Goal: Communication & Community: Answer question/provide support

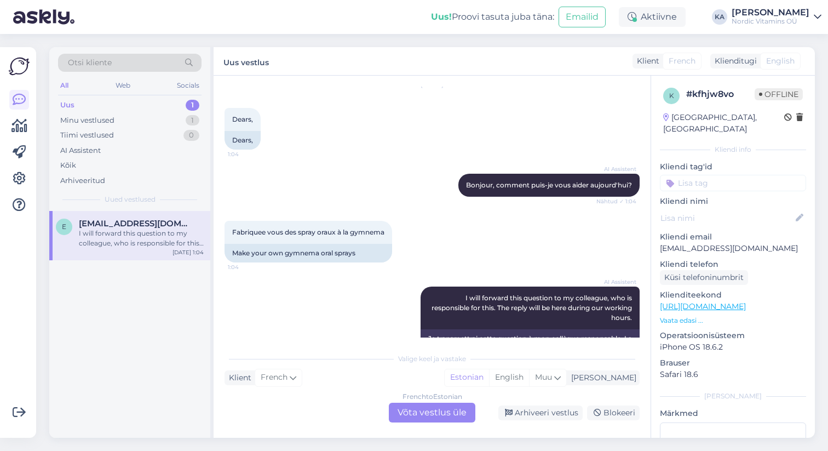
scroll to position [69, 0]
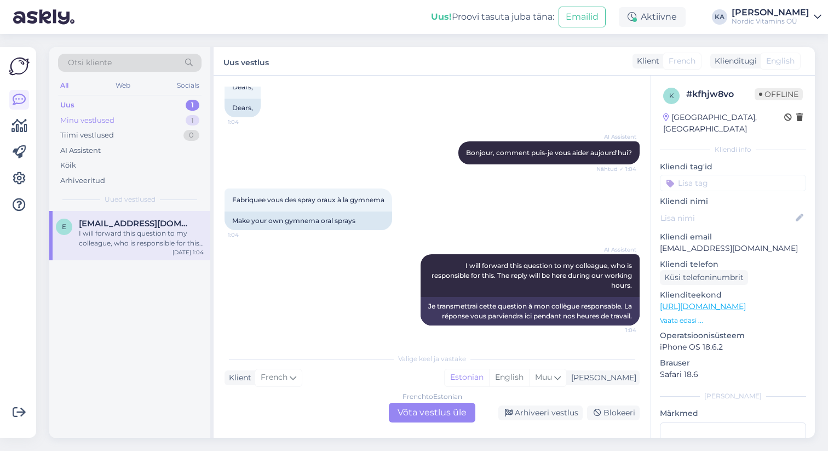
click at [140, 120] on div "Minu vestlused 1" at bounding box center [129, 120] width 143 height 15
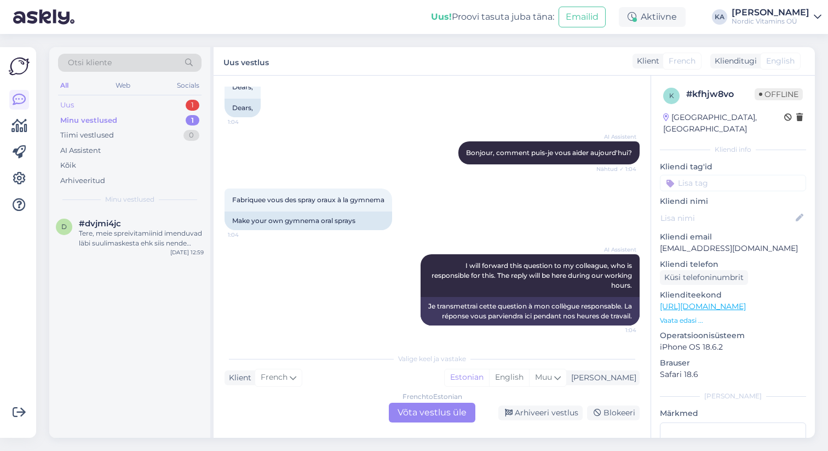
click at [127, 102] on div "Uus 1" at bounding box center [129, 104] width 143 height 15
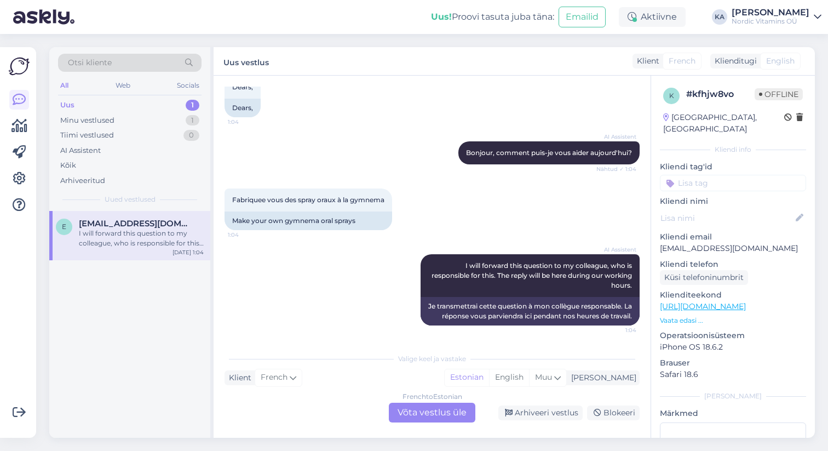
click at [441, 412] on div "French to Estonian Võta vestlus üle" at bounding box center [432, 412] width 87 height 20
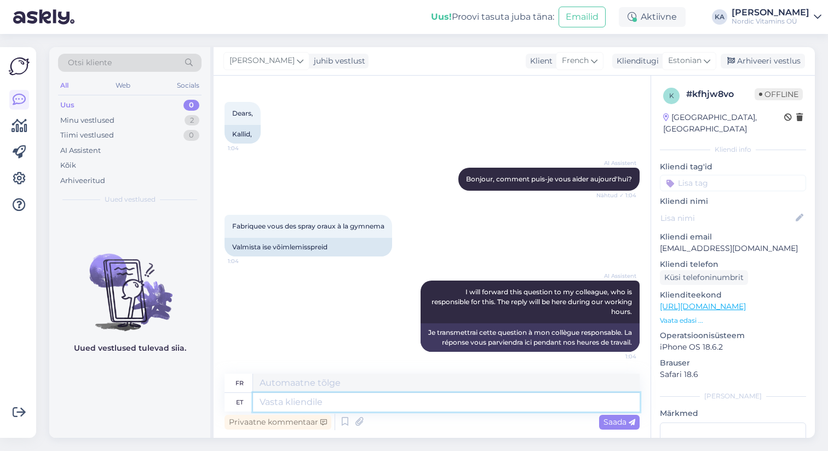
click at [423, 401] on textarea at bounding box center [446, 402] width 387 height 19
type textarea "Aitäh"
type textarea "Merci"
type textarea "Aitäh idee e"
type textarea "Merci pour l'idée."
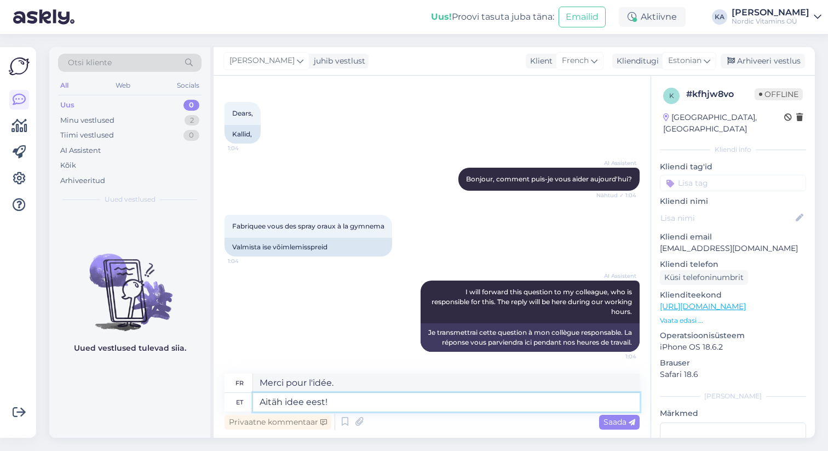
type textarea "Aitäh idee eest!"
type textarea "Merci pour l'idée !"
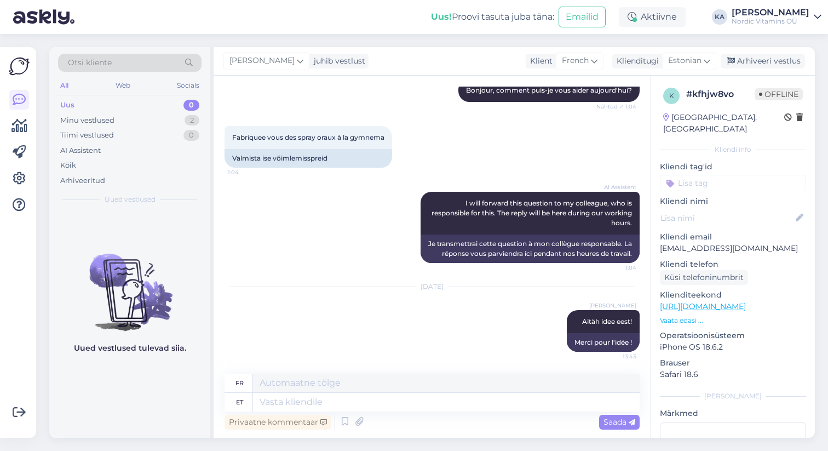
click at [129, 106] on div "Uus 0" at bounding box center [129, 104] width 143 height 15
click at [136, 124] on div "Minu vestlused 2" at bounding box center [129, 120] width 143 height 15
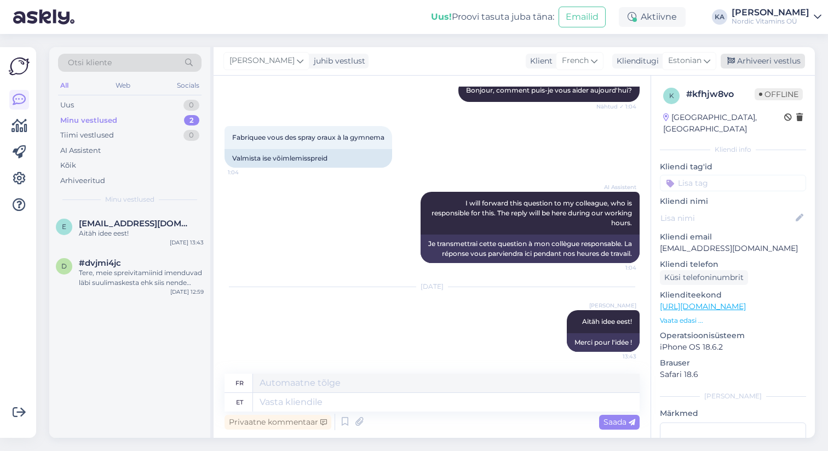
click at [751, 62] on div "Arhiveeri vestlus" at bounding box center [763, 61] width 84 height 15
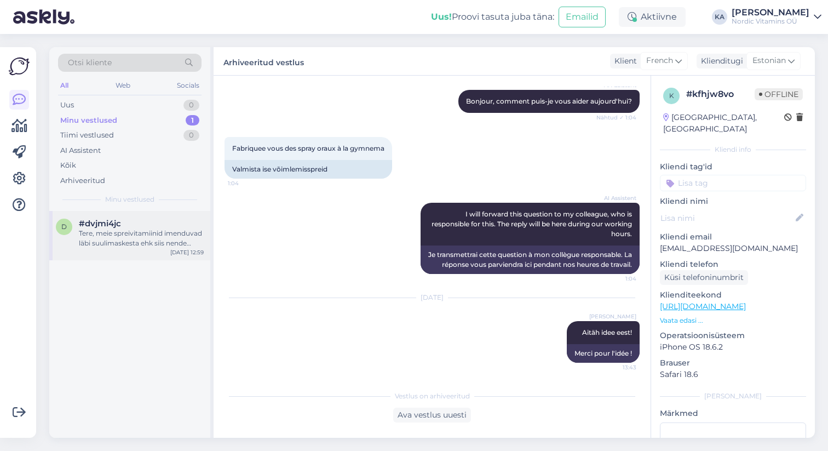
click at [172, 239] on div "Tere, meie spreivitamiinid imenduvad läbi suulimaskesta ehk siis nende puhul ei…" at bounding box center [141, 238] width 125 height 20
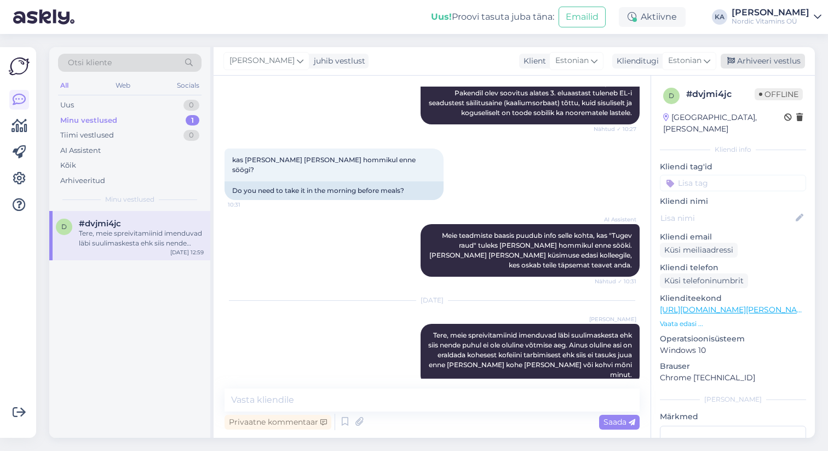
click at [782, 57] on div "Arhiveeri vestlus" at bounding box center [763, 61] width 84 height 15
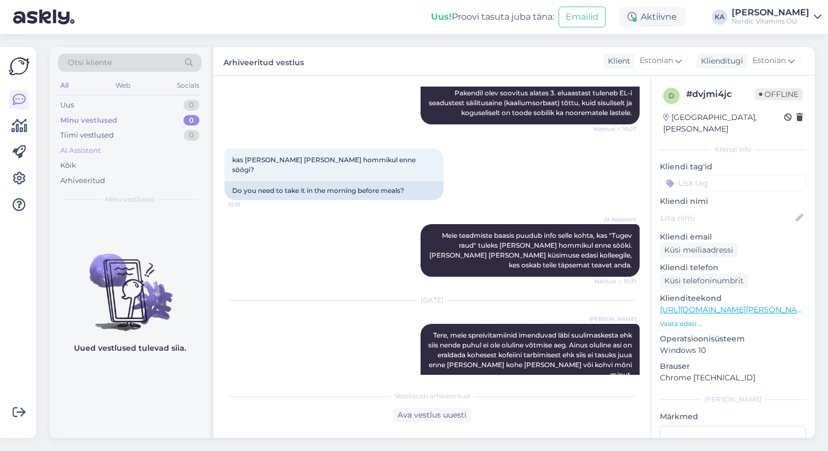
click at [95, 153] on div "AI Assistent" at bounding box center [80, 150] width 41 height 11
click at [78, 151] on div "AI Assistent" at bounding box center [82, 150] width 45 height 11
click at [68, 105] on div "Uus" at bounding box center [67, 105] width 14 height 11
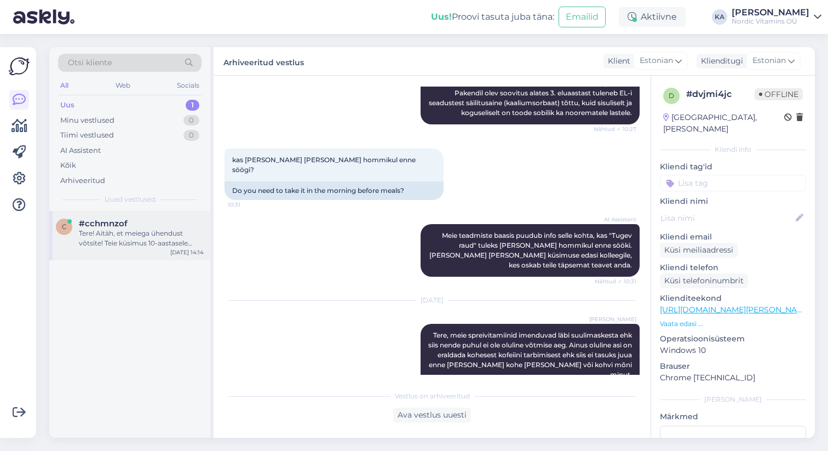
click at [139, 237] on div "Tere! Aitäh, et meiega ühendust võtsite! Teie küsimus 10-aastasele sporti tegev…" at bounding box center [141, 238] width 125 height 20
